Goal: Check status: Check status

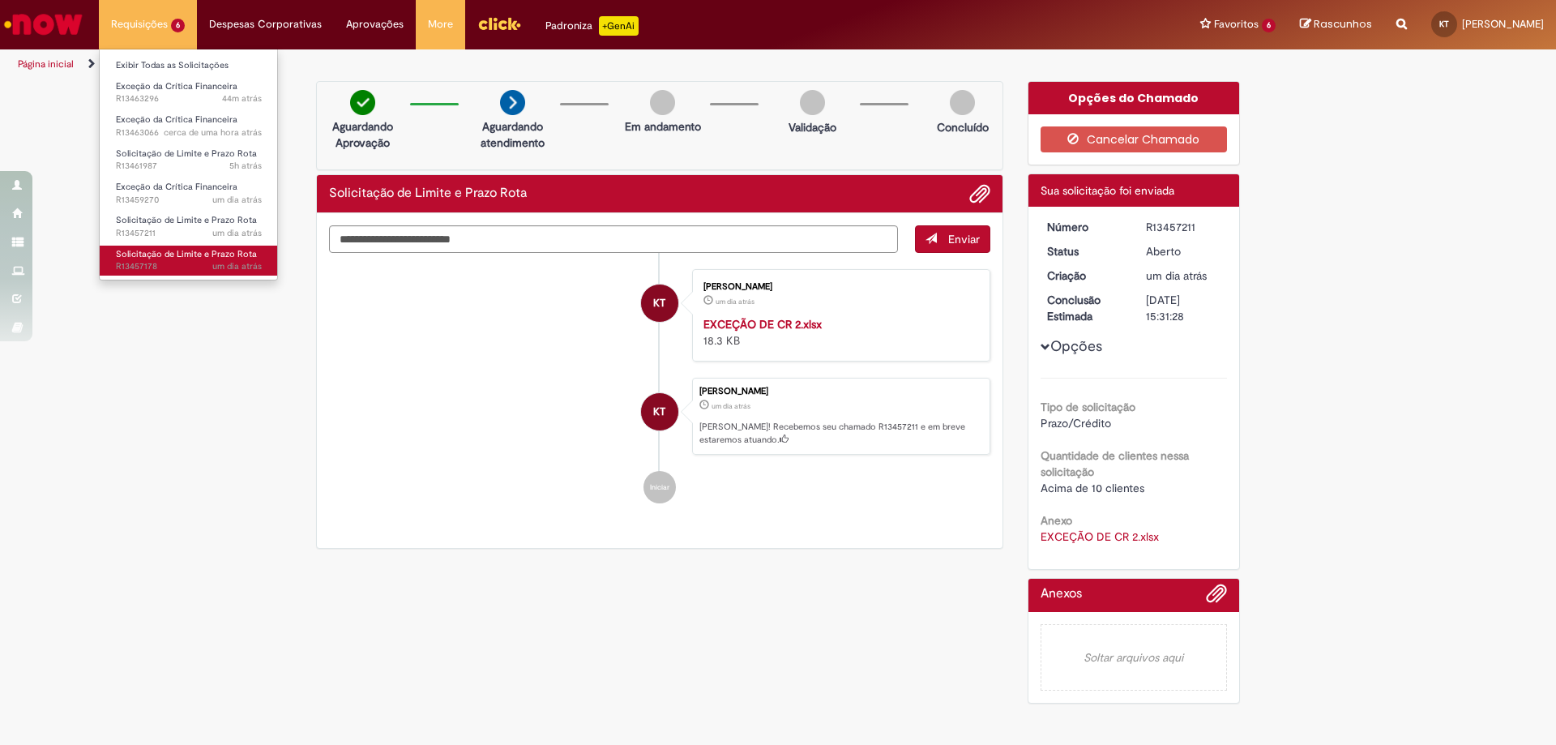
click at [160, 256] on span "Solicitação de Limite e Prazo Rota" at bounding box center [186, 254] width 141 height 12
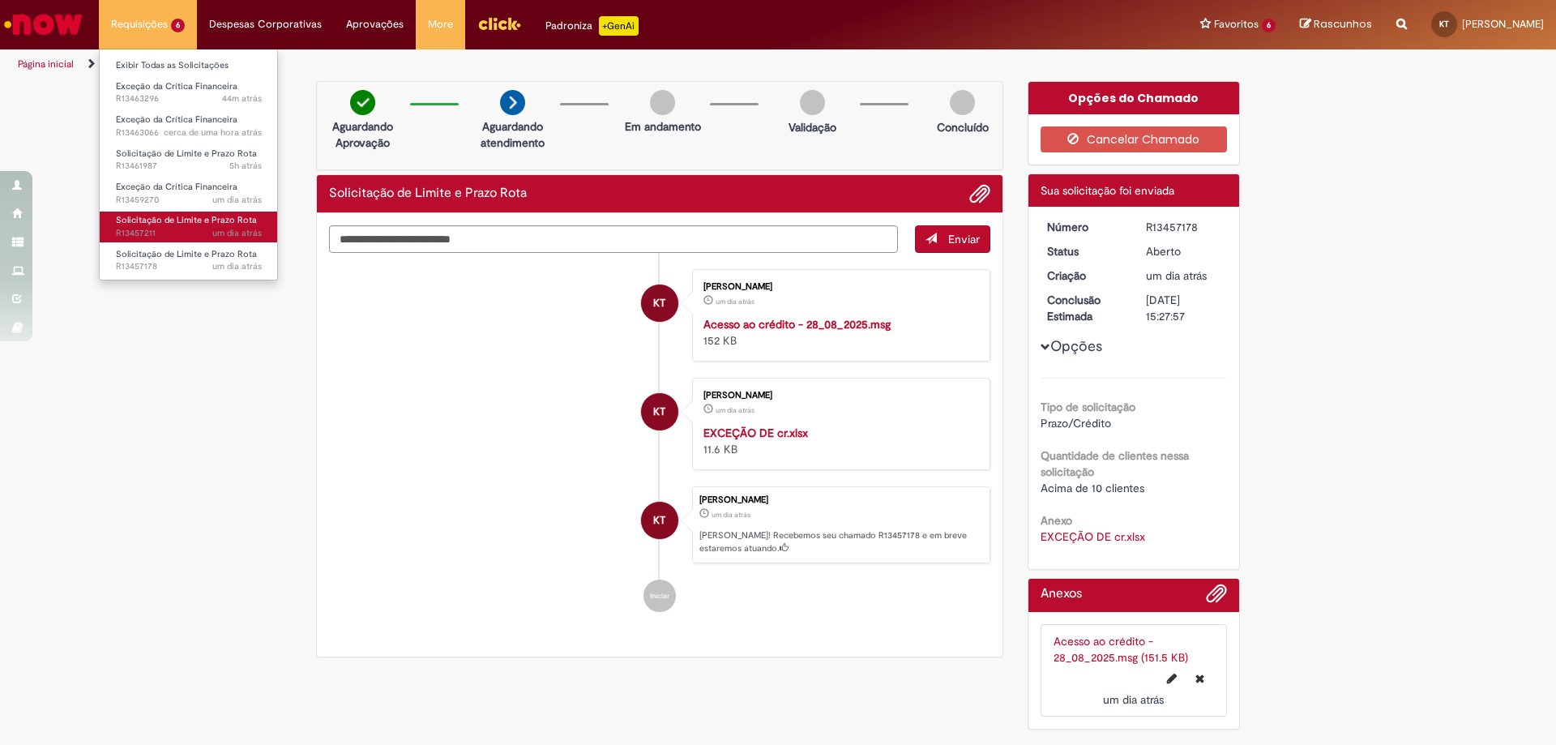
click at [168, 219] on span "Solicitação de Limite e Prazo Rota" at bounding box center [186, 220] width 141 height 12
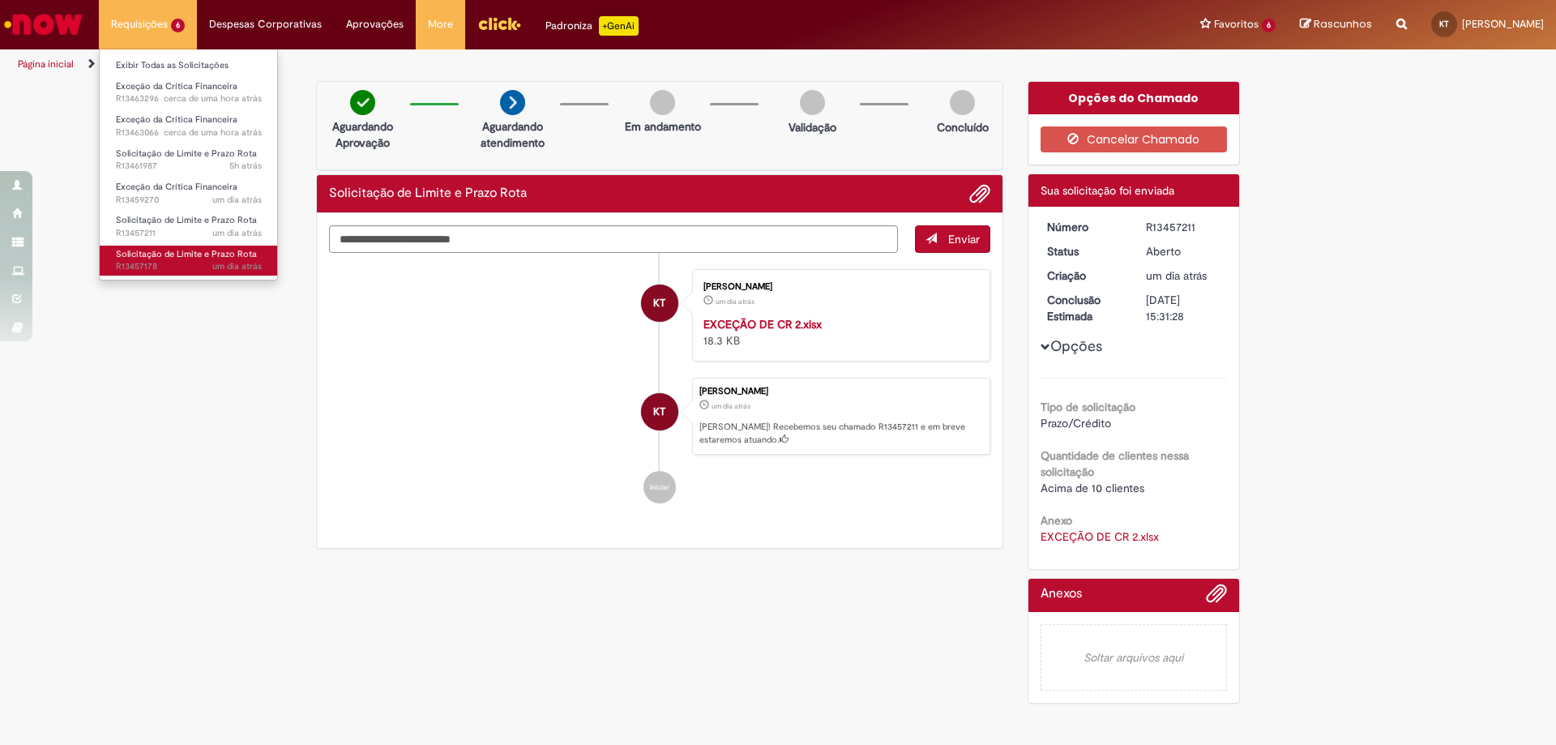
click at [184, 246] on link "Solicitação de Limite e Prazo Rota um dia atrás um dia atrás R13457178" at bounding box center [189, 261] width 178 height 30
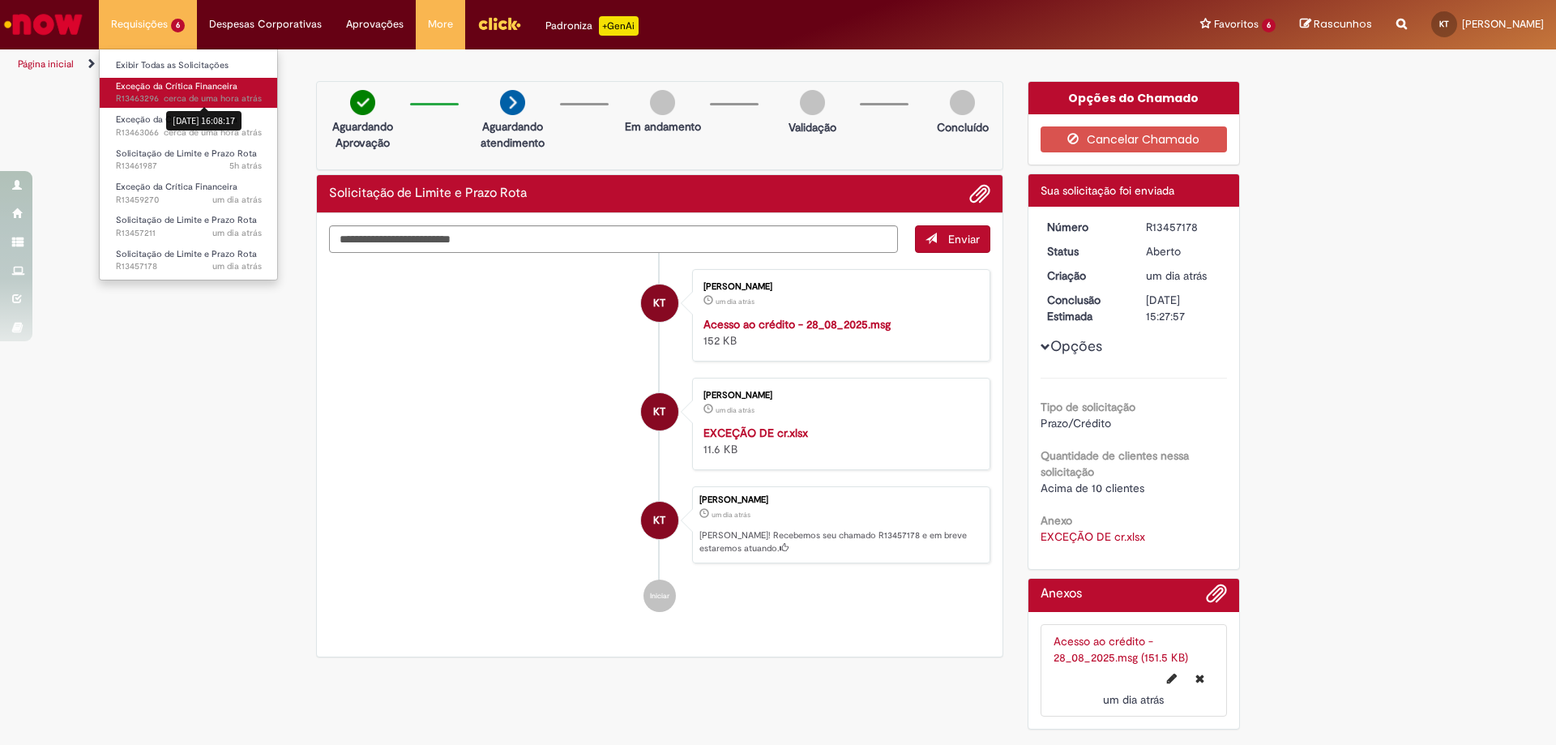
click at [177, 104] on span "cerca de uma hora atrás" at bounding box center [213, 98] width 98 height 12
click at [161, 83] on span "Exceção da Crítica Financeira" at bounding box center [177, 86] width 122 height 12
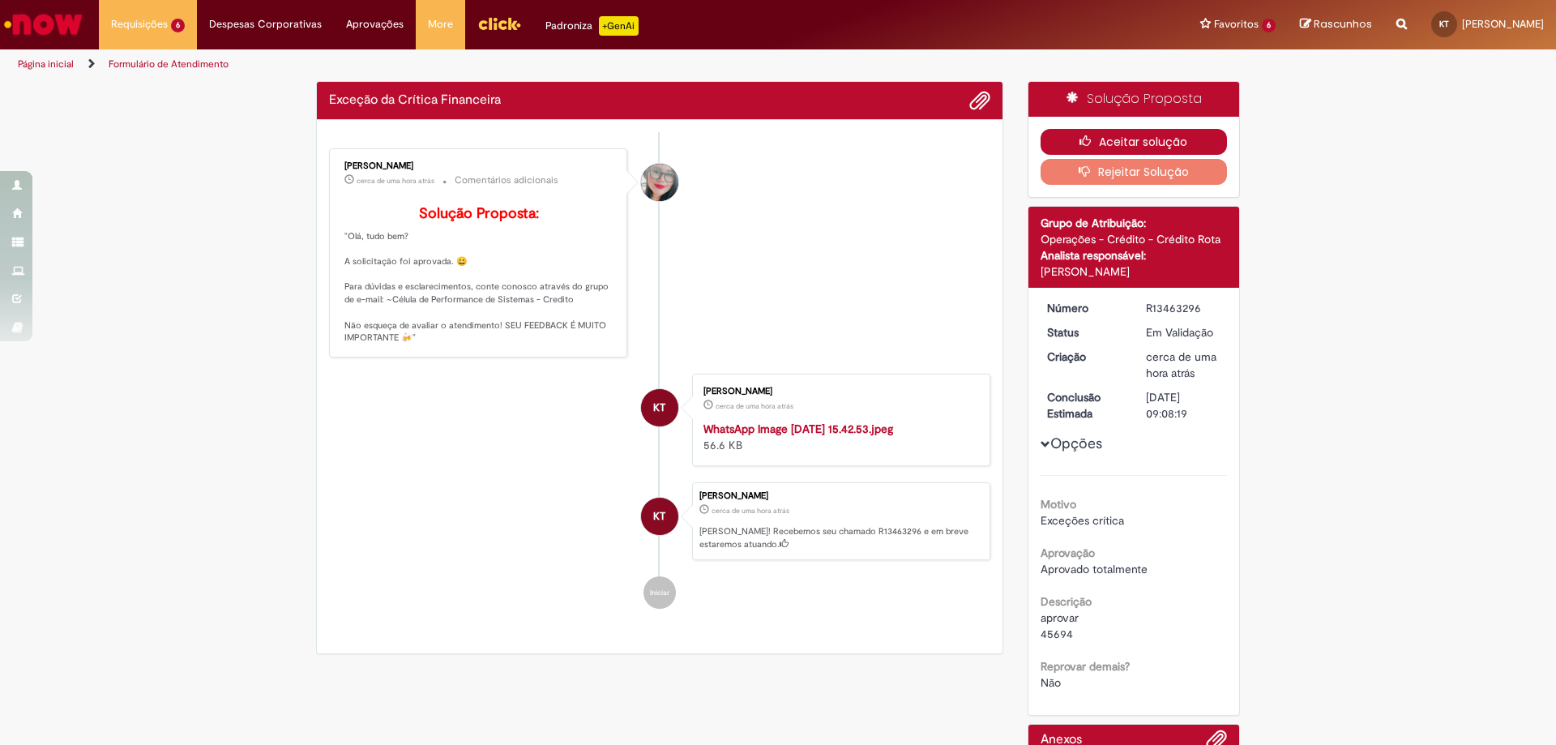
click at [1078, 150] on button "Aceitar solução" at bounding box center [1133, 142] width 187 height 26
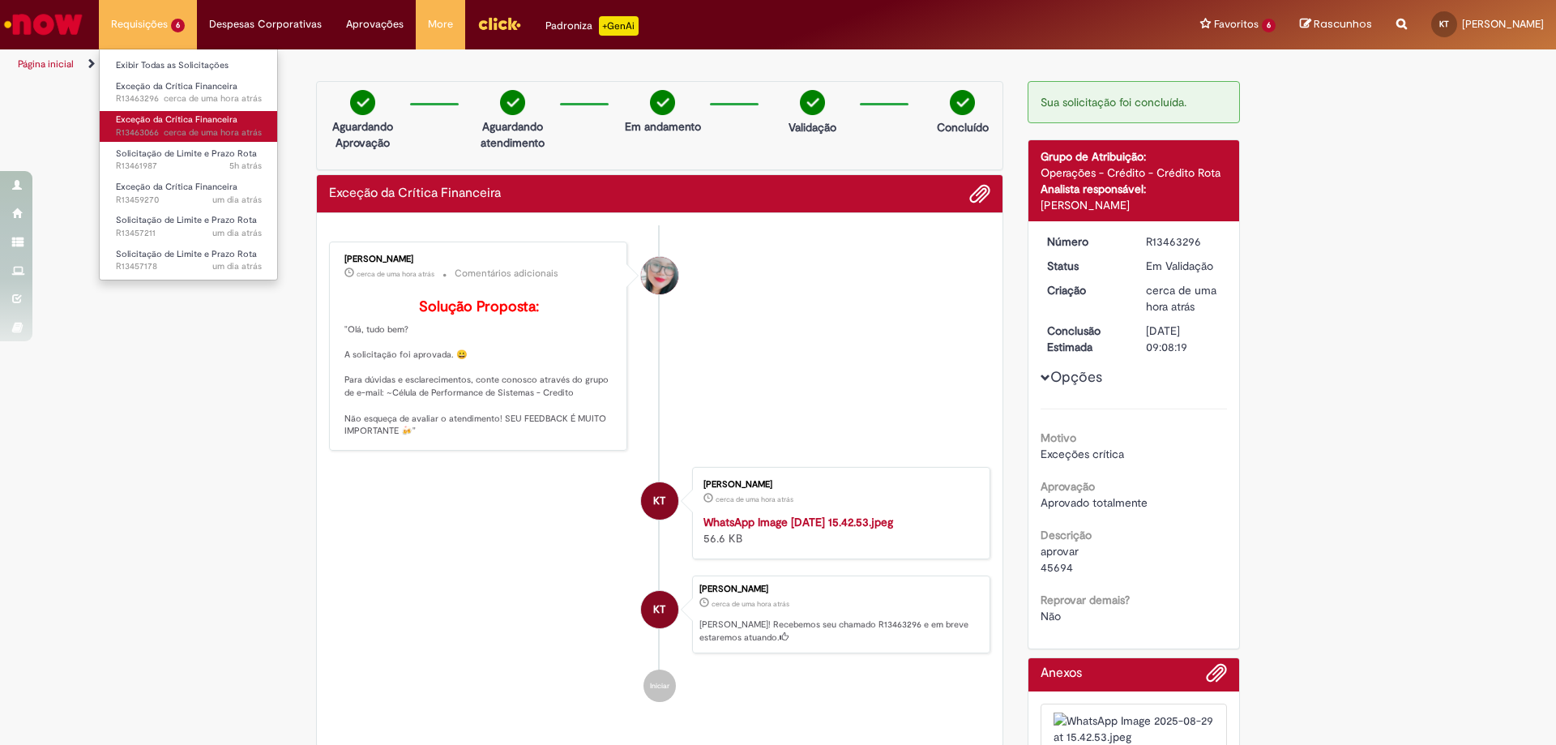
click at [157, 113] on link "Exceção da Crítica Financeira cerca de uma hora atrás cerca de uma hora atrás R…" at bounding box center [189, 126] width 178 height 30
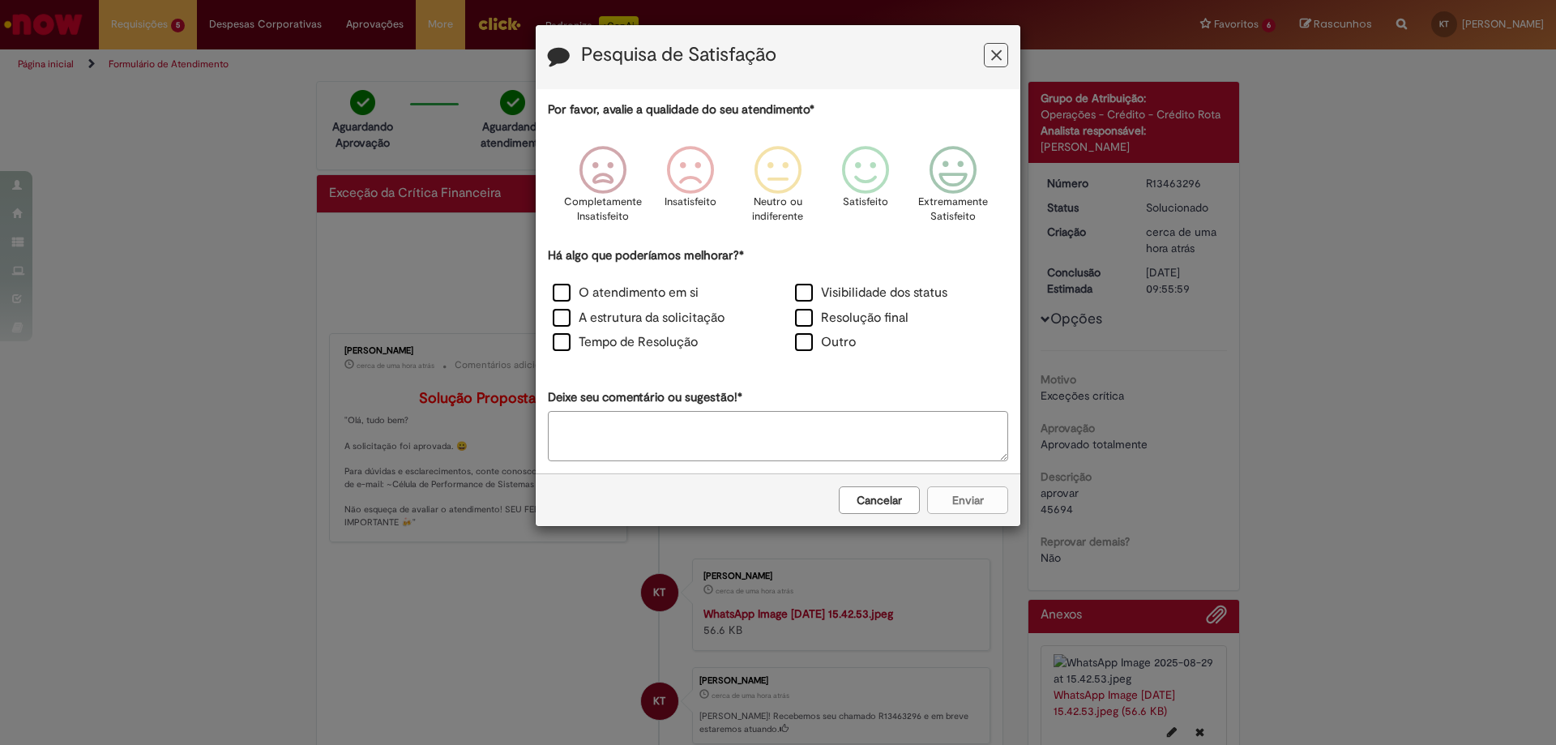
click at [892, 506] on button "Cancelar" at bounding box center [879, 500] width 81 height 28
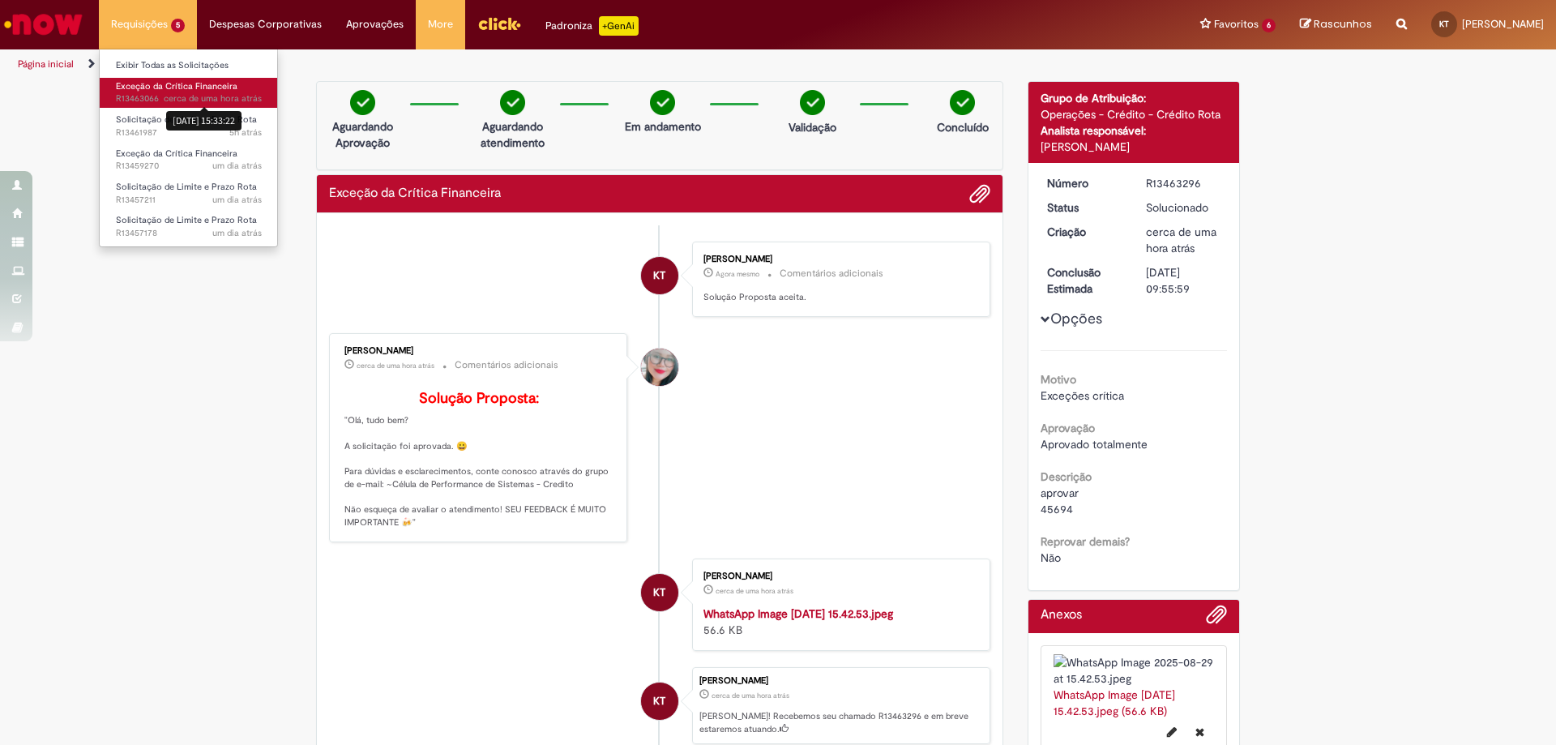
click at [198, 96] on sn-time-ago "cerca de uma hora atrás cerca de uma hora atrás 29/08/2025 15:33:22" at bounding box center [213, 98] width 98 height 12
click at [153, 103] on span "2h atrás 2 horas atrás R13463066" at bounding box center [189, 98] width 146 height 13
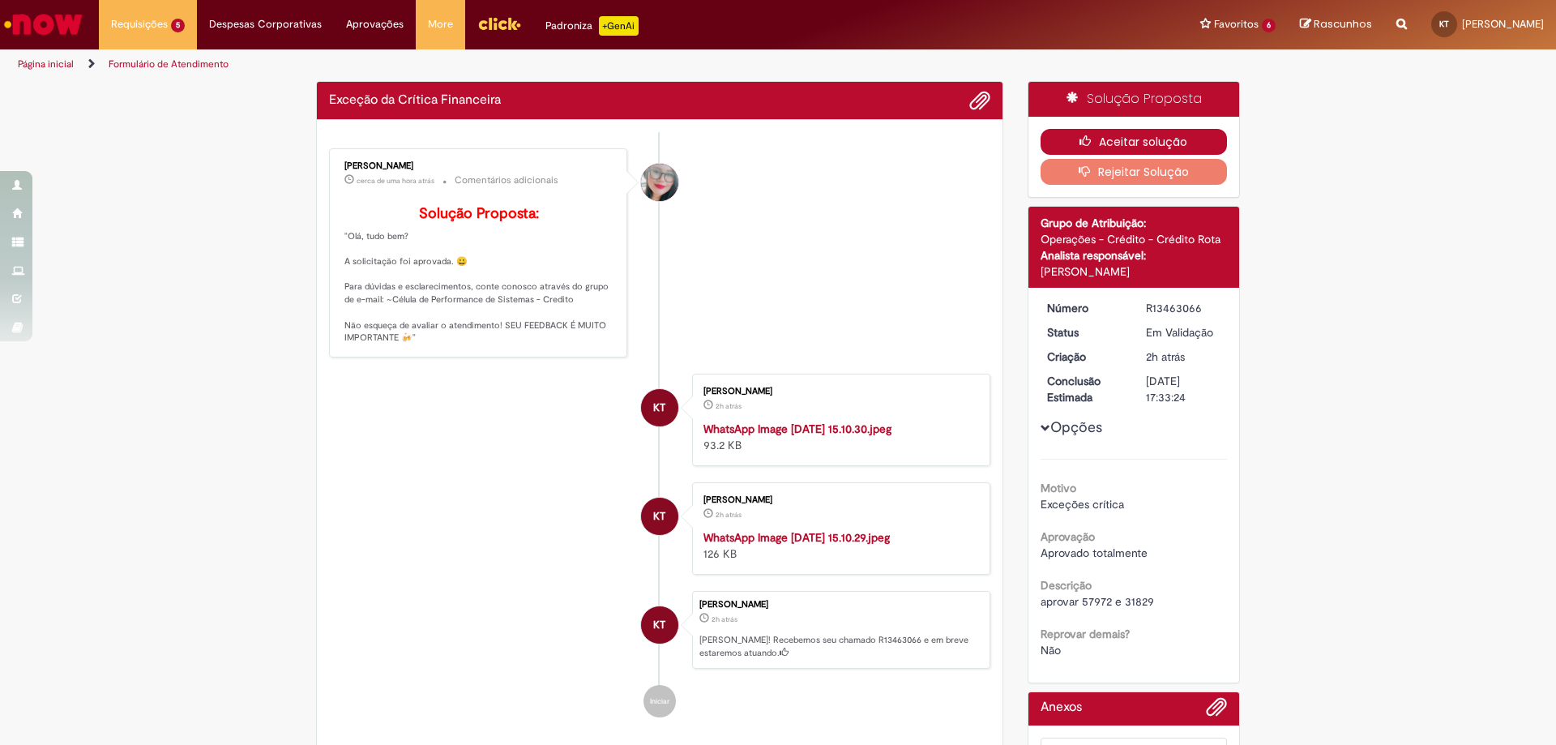
click at [1080, 145] on icon "button" at bounding box center [1088, 140] width 19 height 11
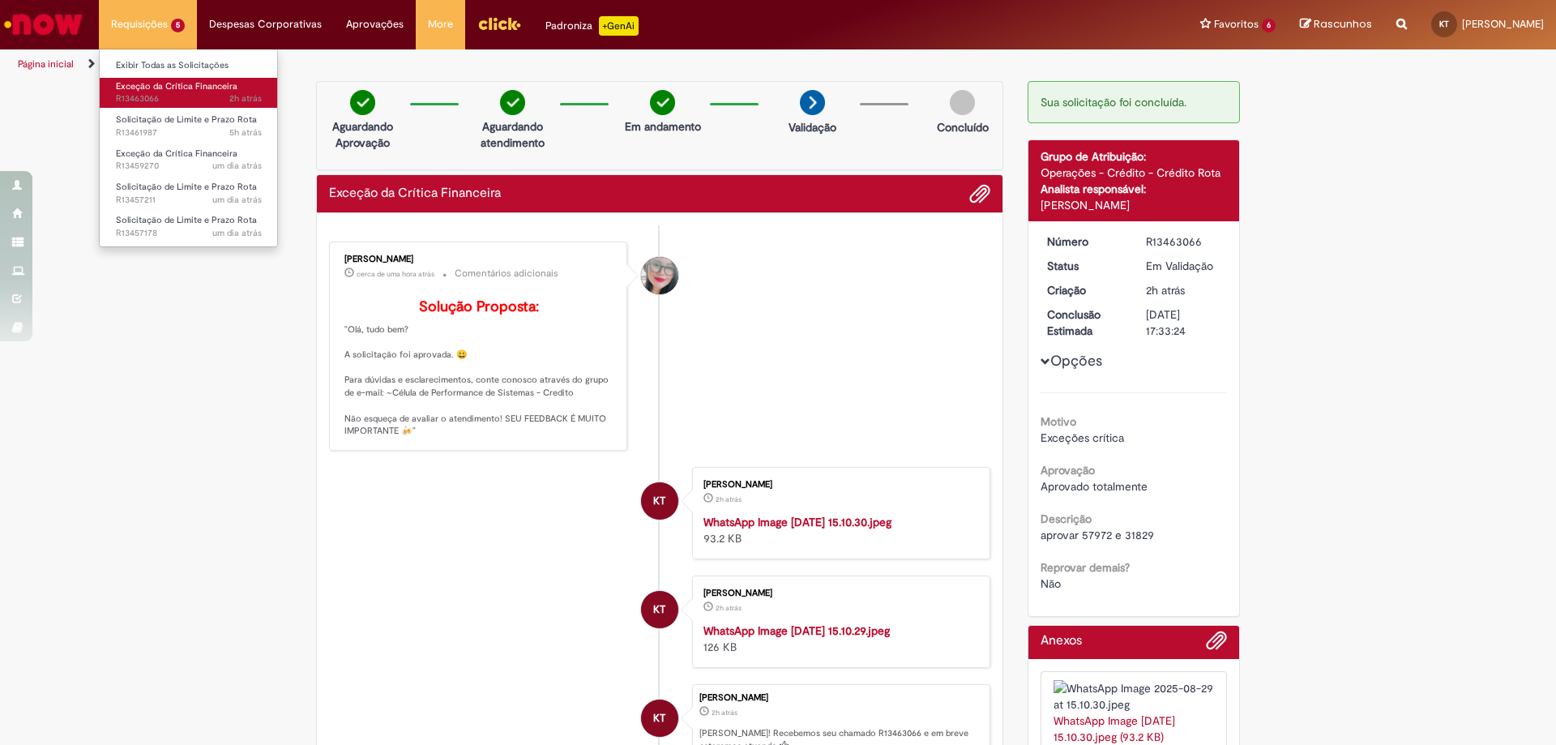
click at [160, 92] on span "Exceção da Crítica Financeira" at bounding box center [177, 86] width 122 height 12
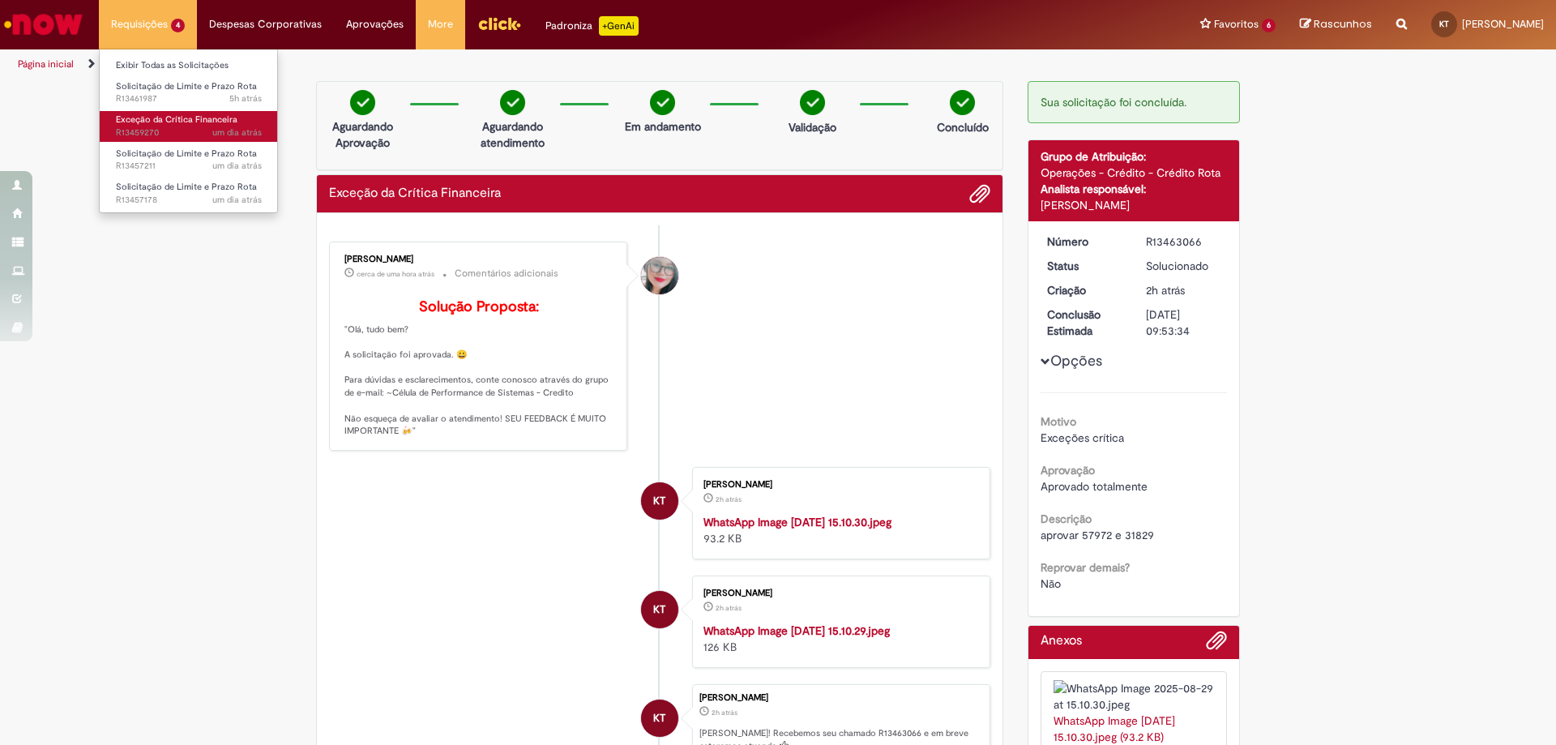
click at [183, 124] on span "Exceção da Crítica Financeira" at bounding box center [177, 119] width 122 height 12
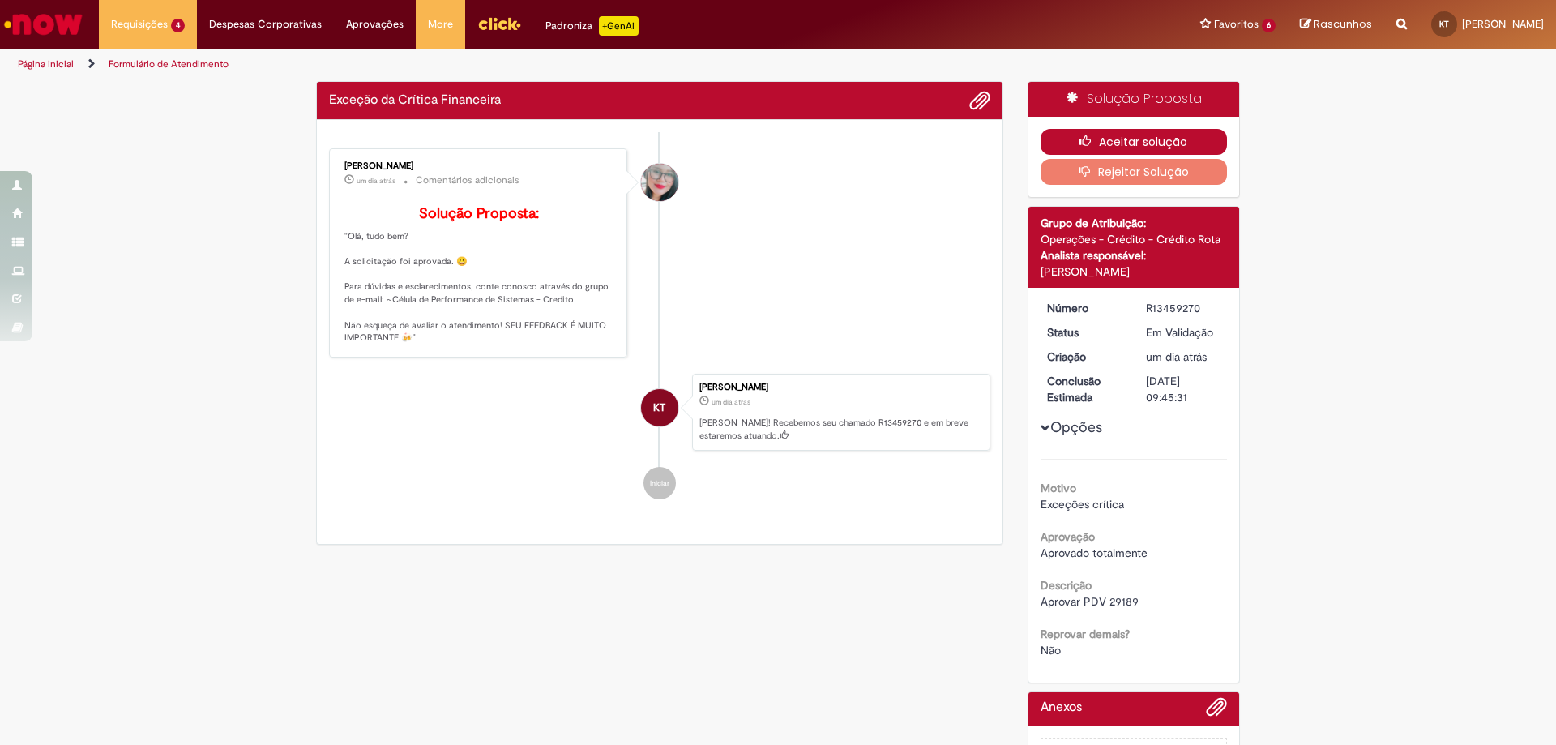
click at [1114, 145] on button "Aceitar solução" at bounding box center [1133, 142] width 187 height 26
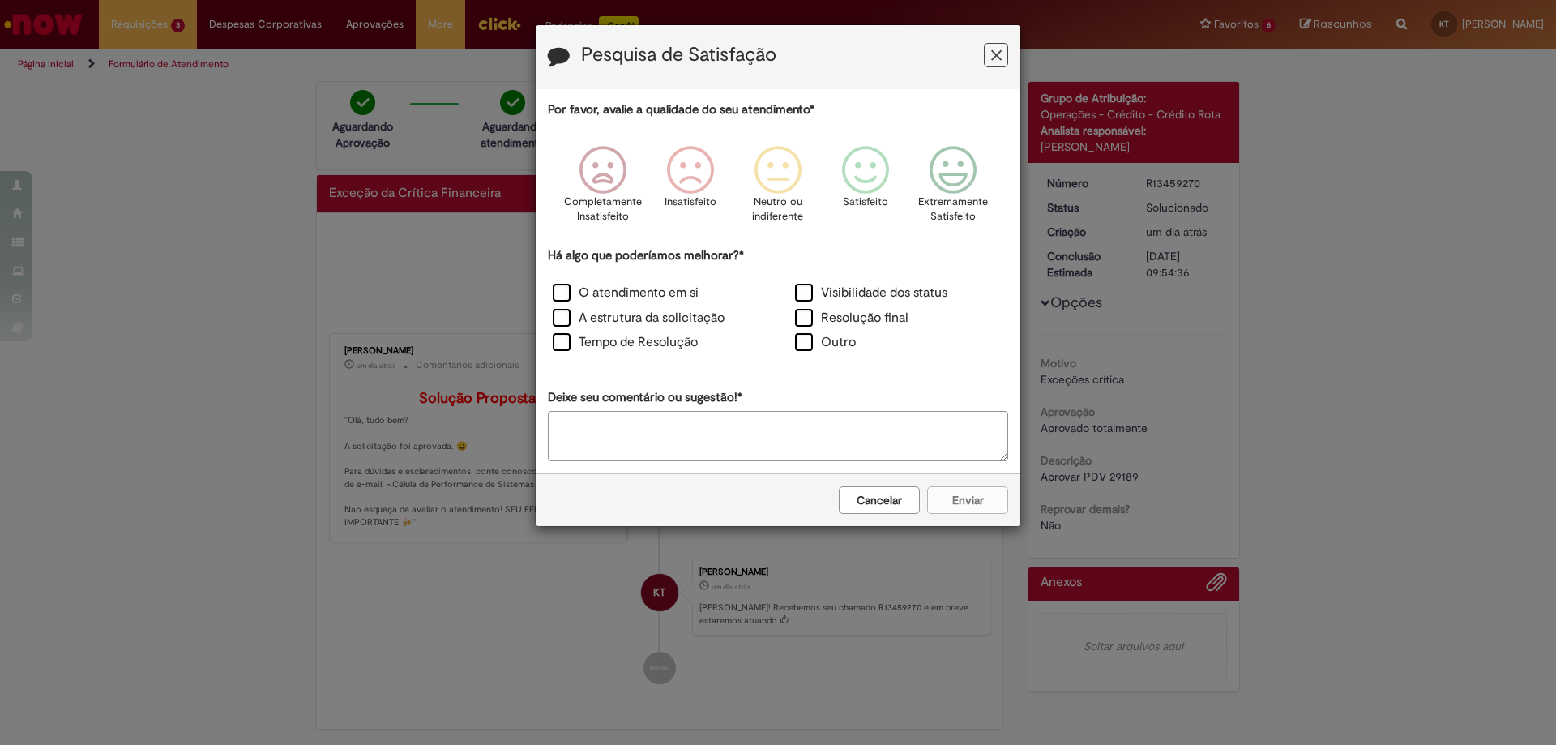
click at [898, 423] on textarea "Deixe seu comentário ou sugestão!*" at bounding box center [778, 436] width 460 height 50
click at [886, 493] on button "Cancelar" at bounding box center [879, 500] width 81 height 28
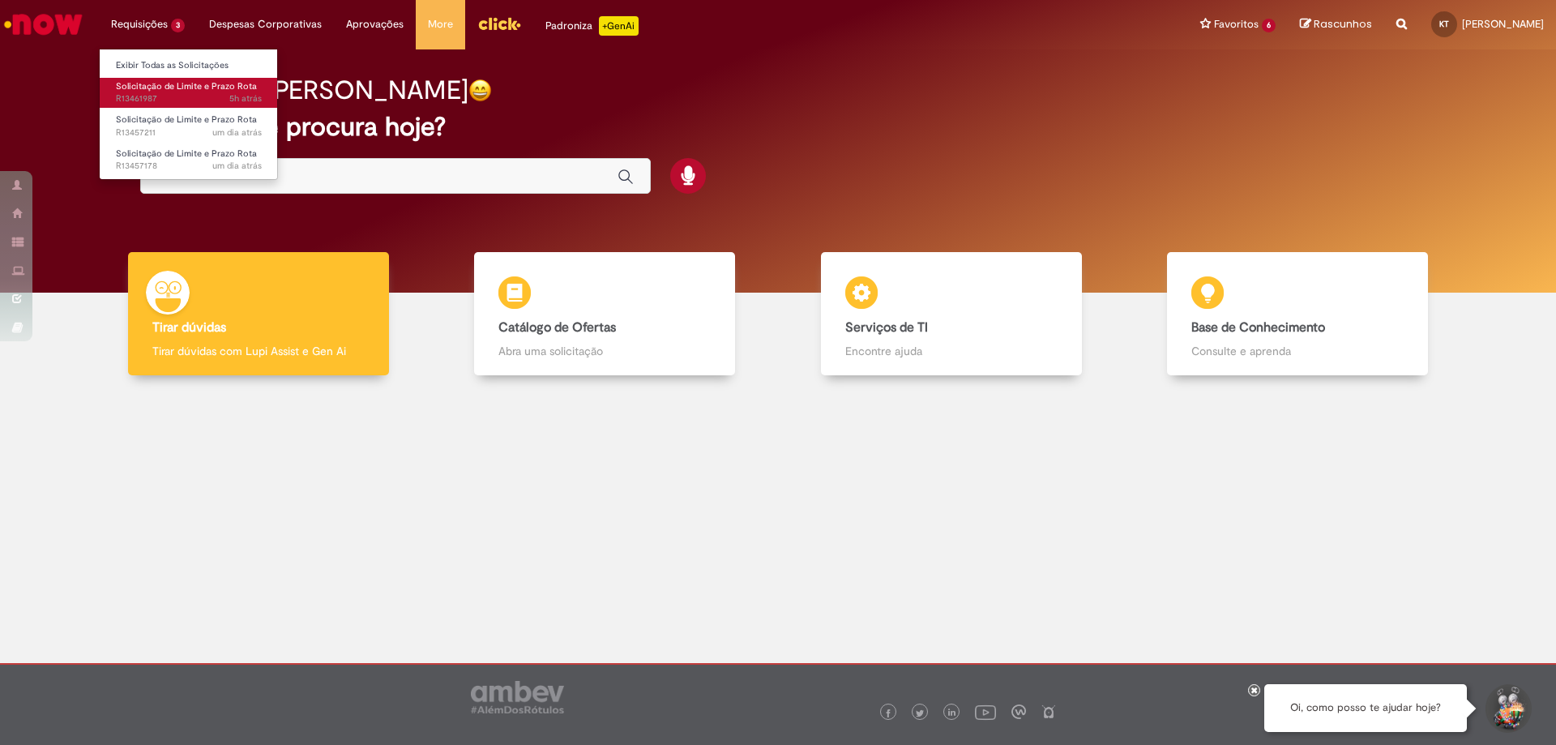
click at [150, 91] on span "Solicitação de Limite e Prazo Rota" at bounding box center [186, 86] width 141 height 12
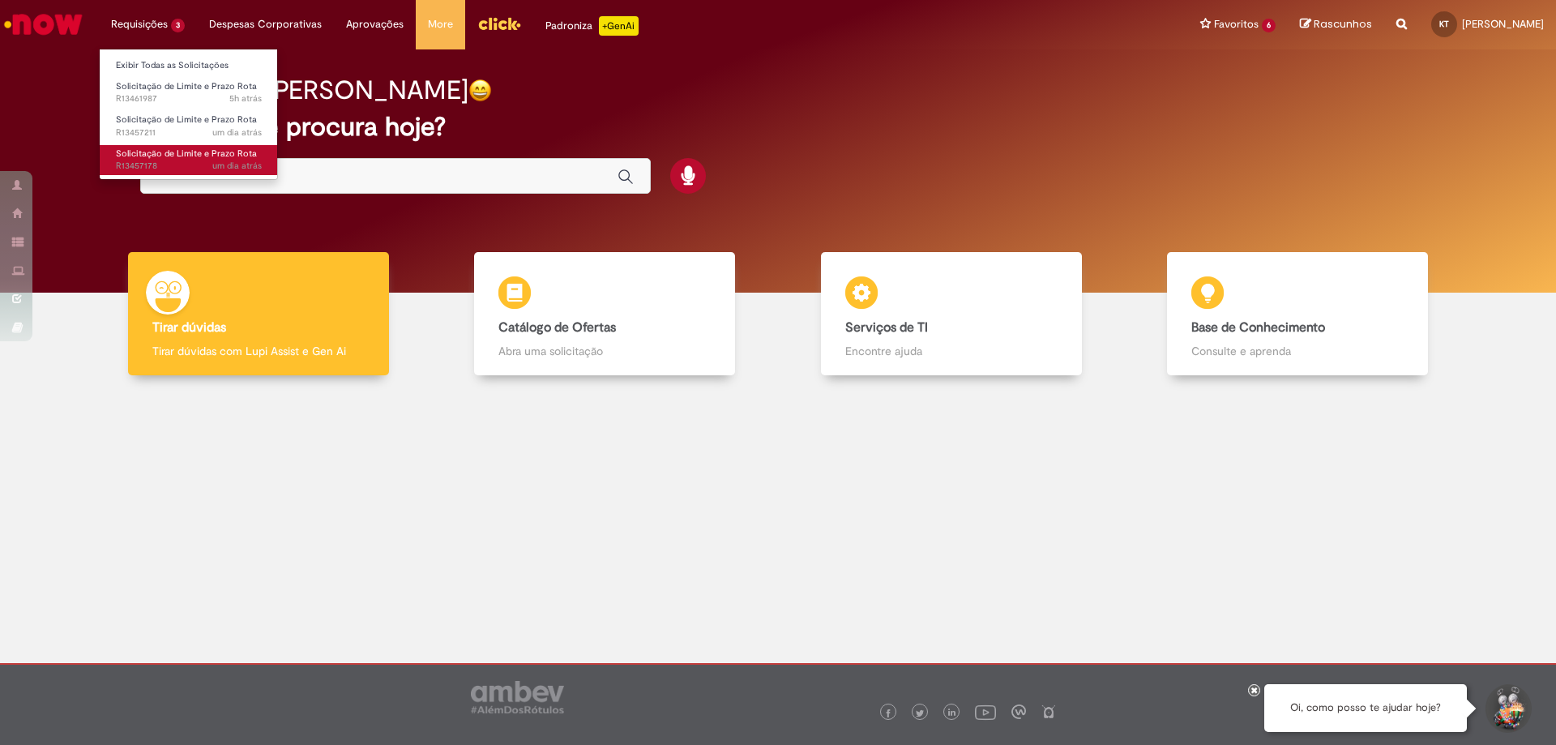
click at [152, 158] on span "Solicitação de Limite e Prazo Rota" at bounding box center [186, 153] width 141 height 12
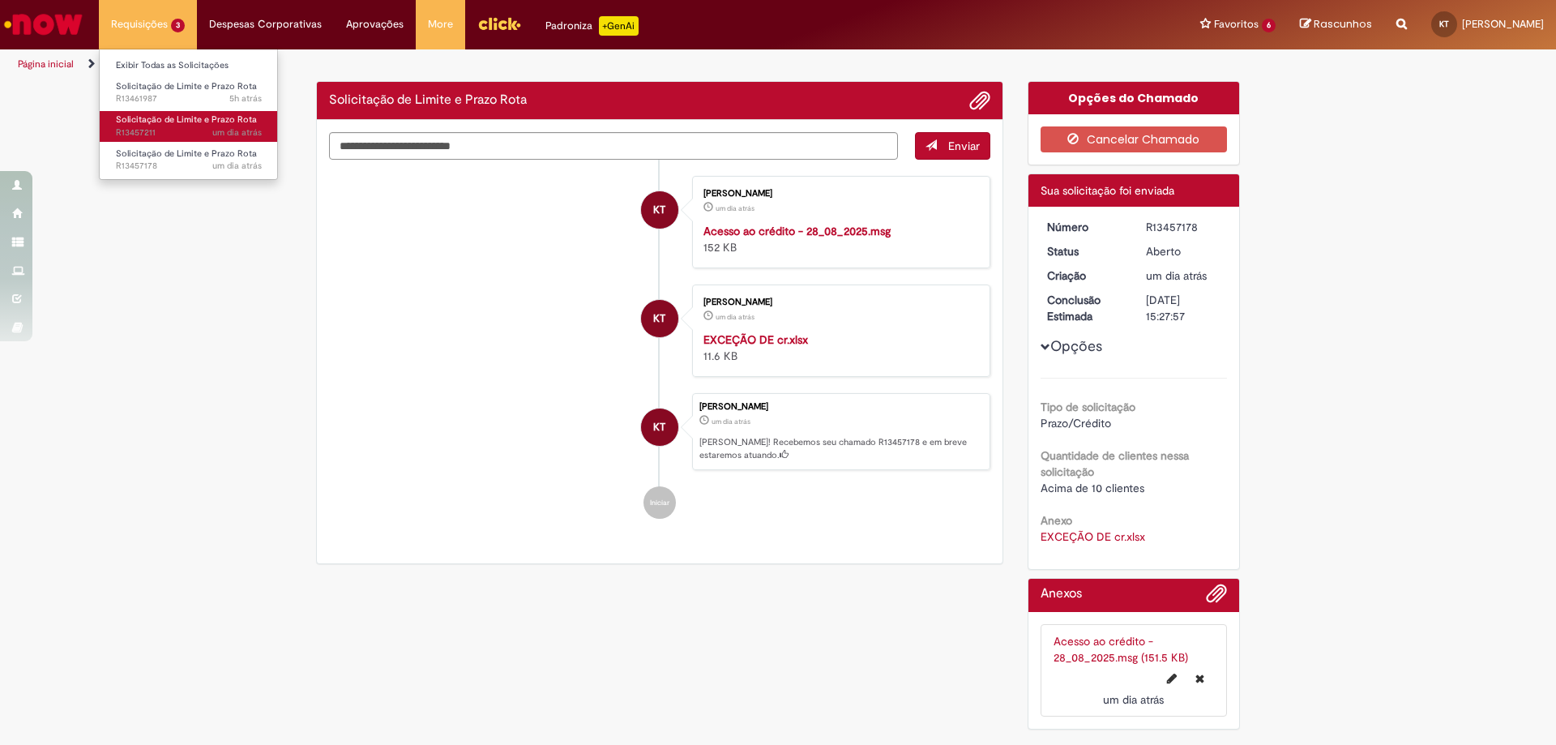
click at [148, 120] on span "Solicitação de Limite e Prazo Rota" at bounding box center [186, 119] width 141 height 12
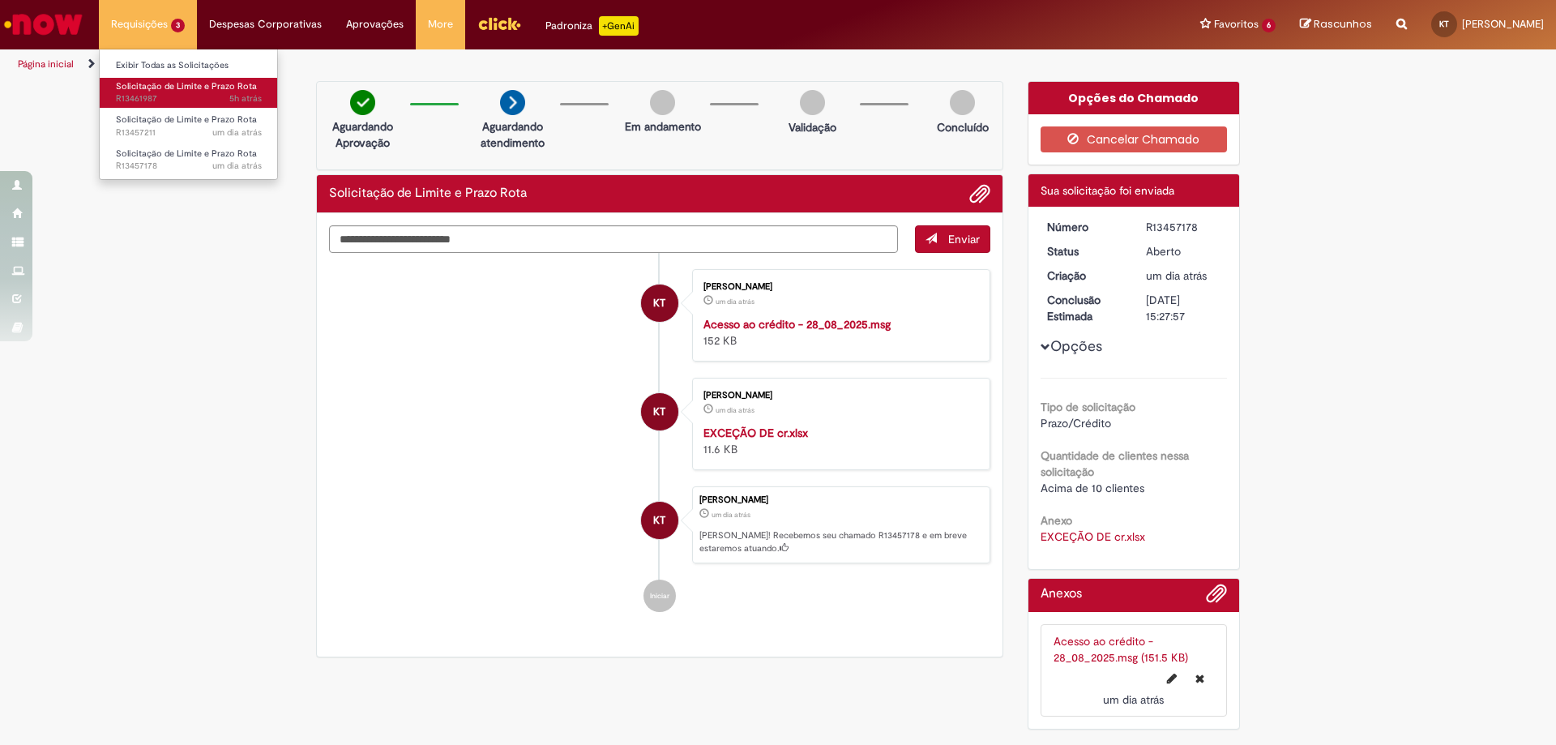
click at [149, 86] on span "Solicitação de Limite e Prazo Rota" at bounding box center [186, 86] width 141 height 12
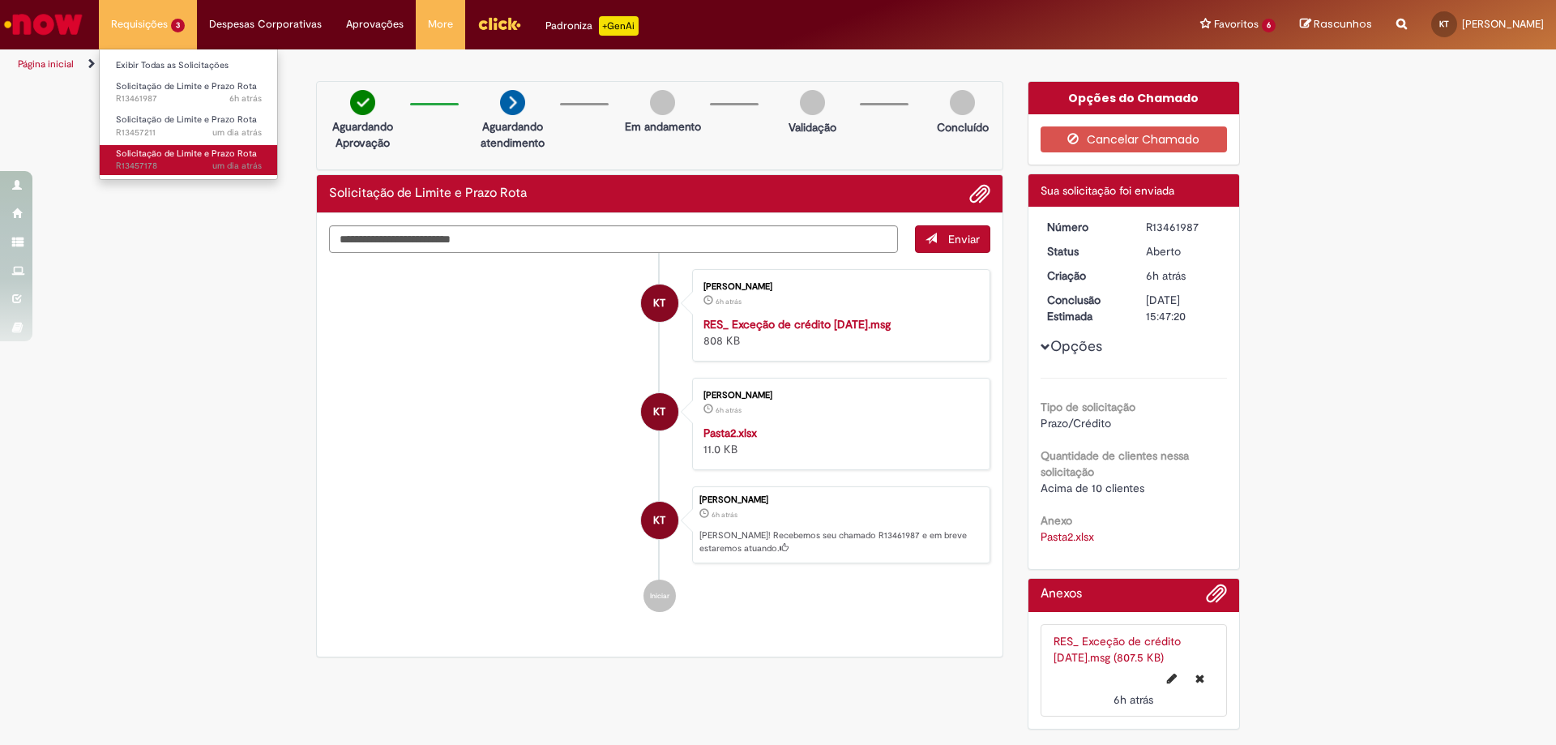
click at [163, 160] on link "Solicitação de Limite e Prazo Rota um dia atrás um dia atrás R13457178" at bounding box center [189, 160] width 178 height 30
